Goal: Check status

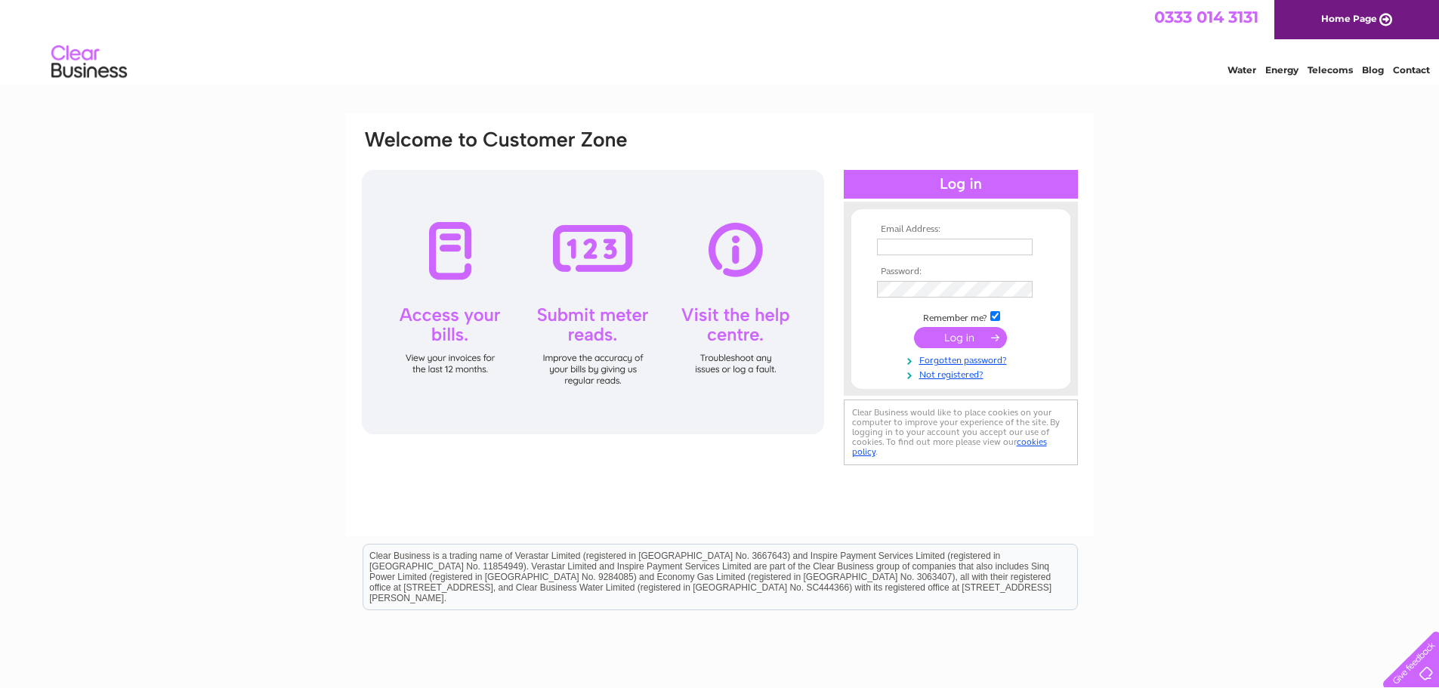
type input "l_s_cathro@hotmail.com"
click at [958, 333] on input "submit" at bounding box center [960, 337] width 93 height 21
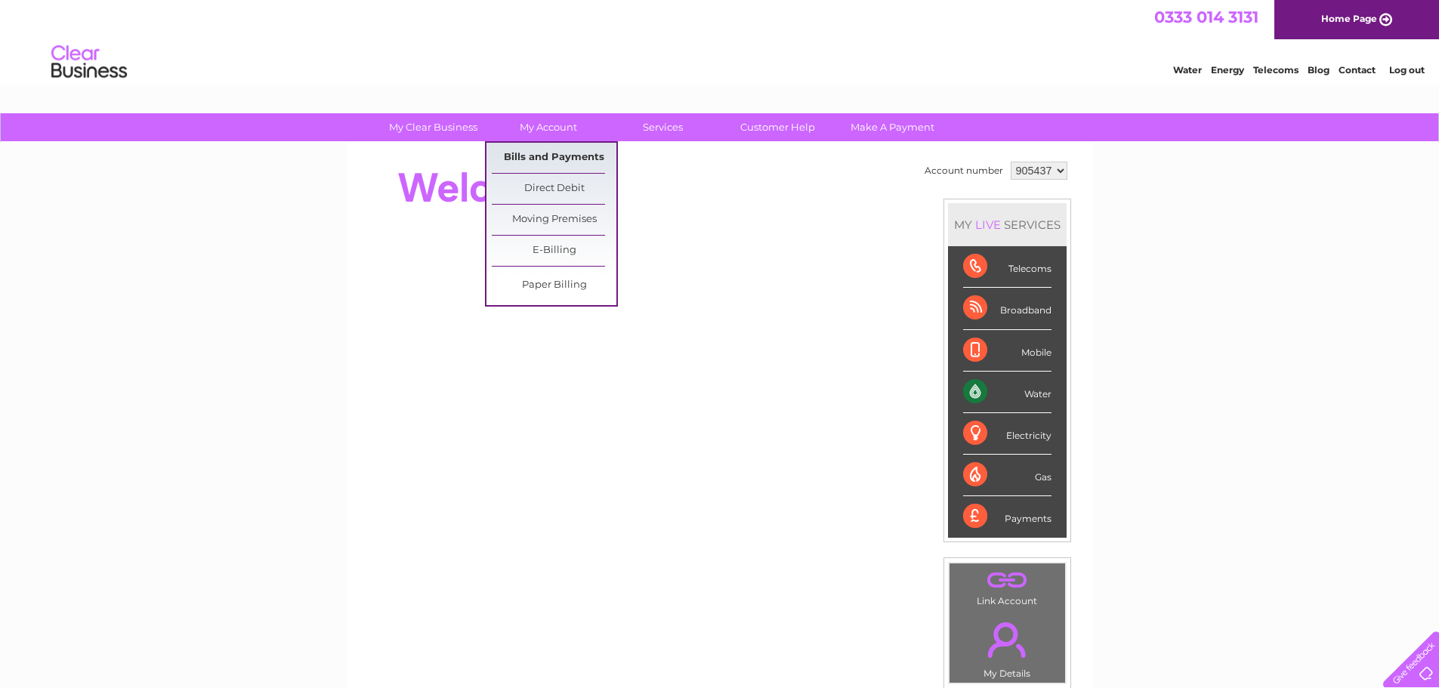
click at [549, 153] on link "Bills and Payments" at bounding box center [554, 158] width 125 height 30
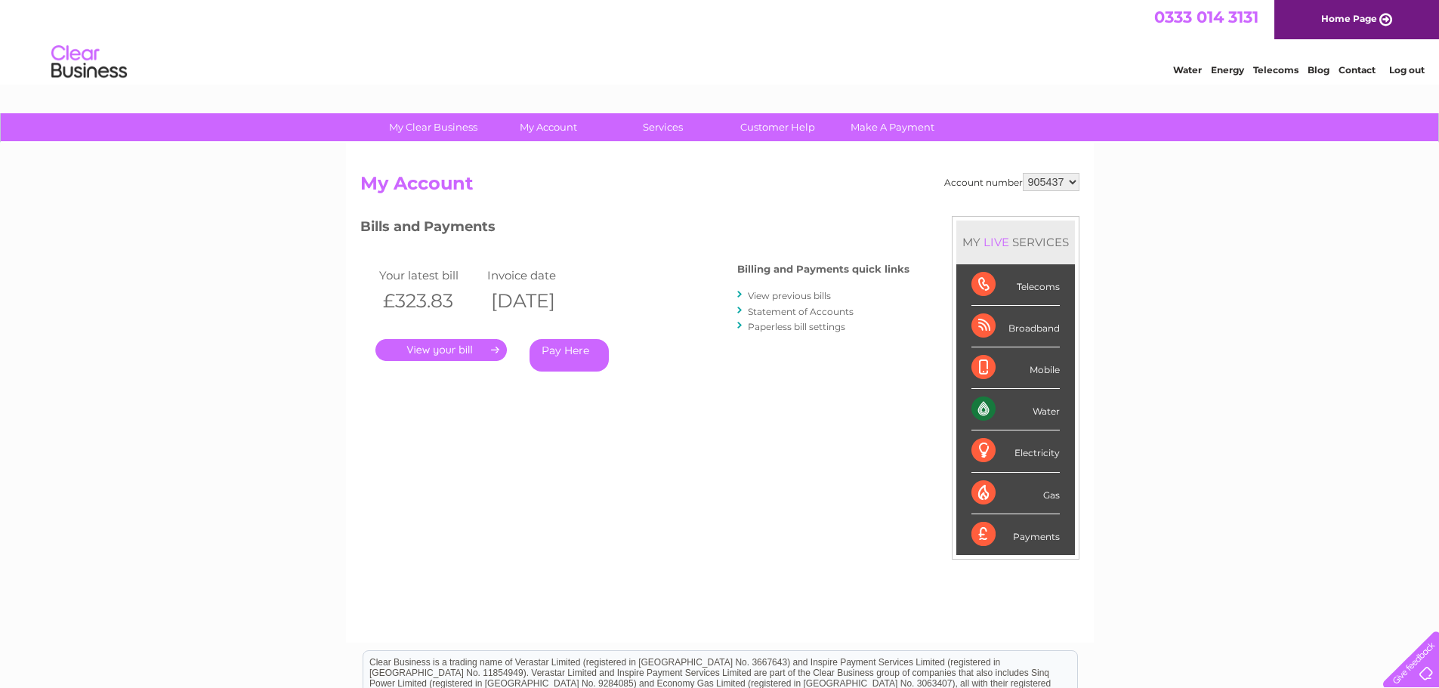
click at [461, 349] on link "." at bounding box center [440, 350] width 131 height 22
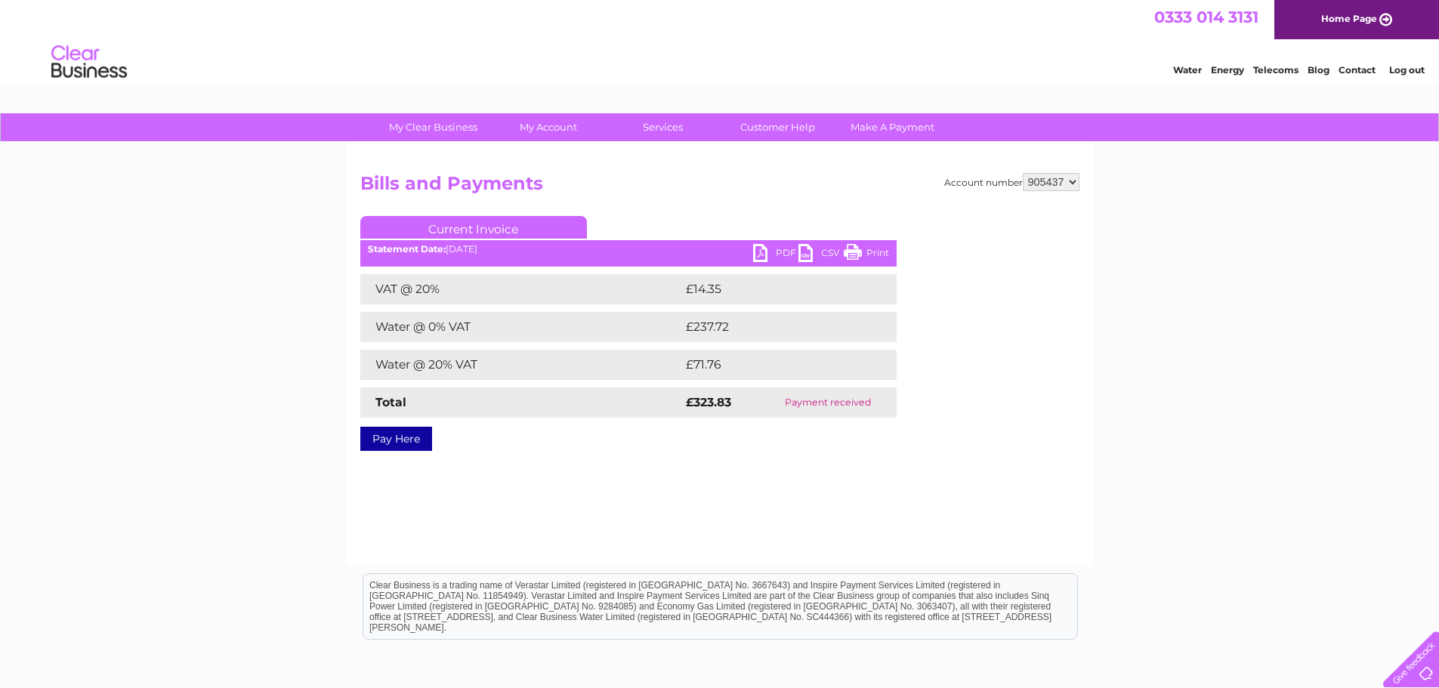
click at [786, 248] on link "PDF" at bounding box center [775, 255] width 45 height 22
